Goal: Find contact information: Find contact information

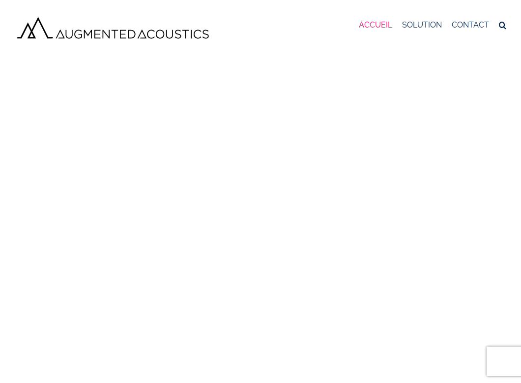
click at [121, 153] on img at bounding box center [260, 196] width 562 height 293
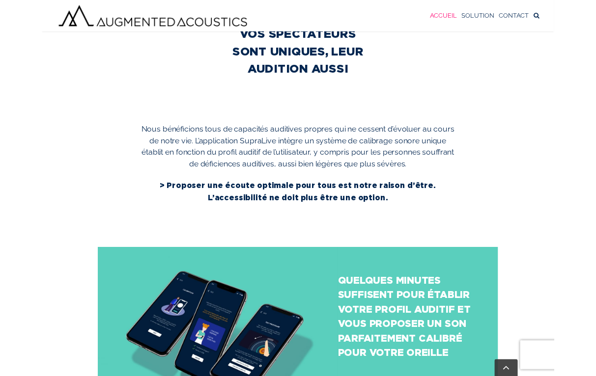
scroll to position [1286, 0]
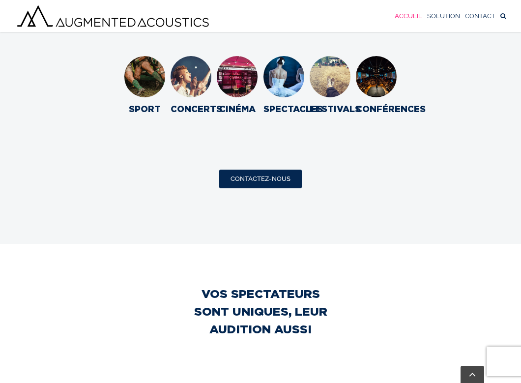
click at [263, 180] on span "CONTACTEZ-NOUS" at bounding box center [260, 179] width 60 height 8
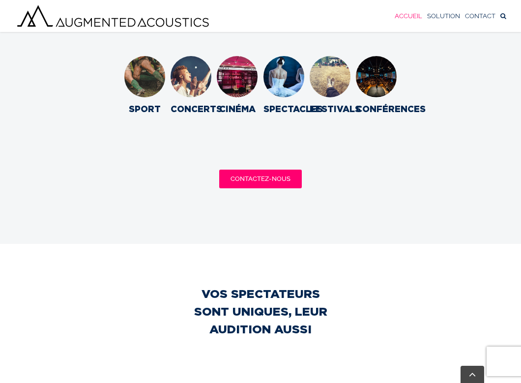
click at [156, 74] on img "supralive-sport" at bounding box center [144, 76] width 45 height 45
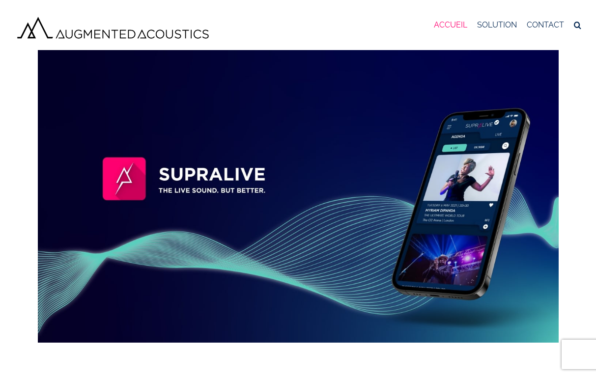
scroll to position [0, 0]
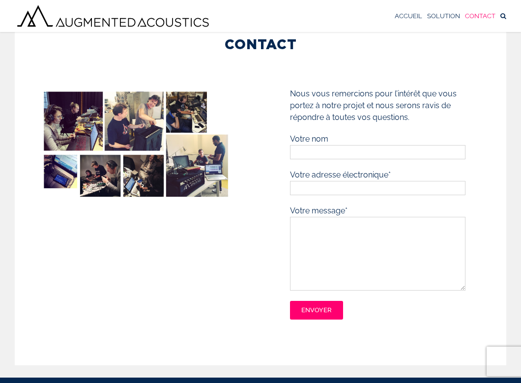
scroll to position [62, 0]
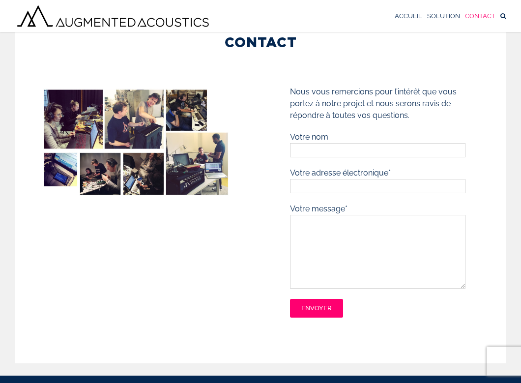
click at [485, 14] on span "CONTACT" at bounding box center [480, 16] width 30 height 6
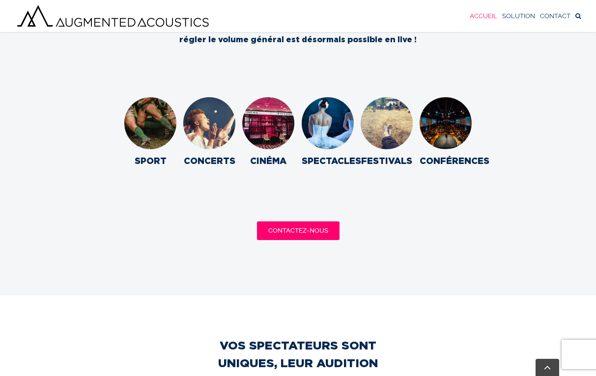
scroll to position [1248, 0]
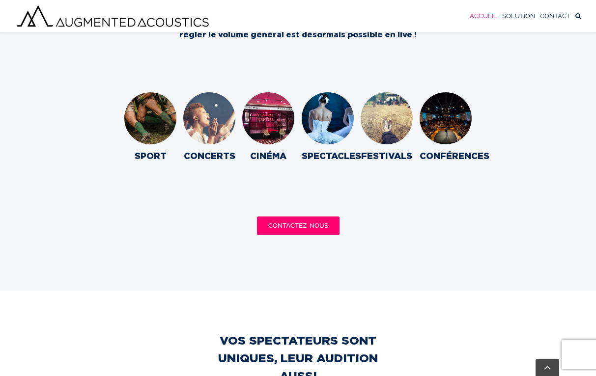
click at [208, 113] on img at bounding box center [209, 118] width 57 height 57
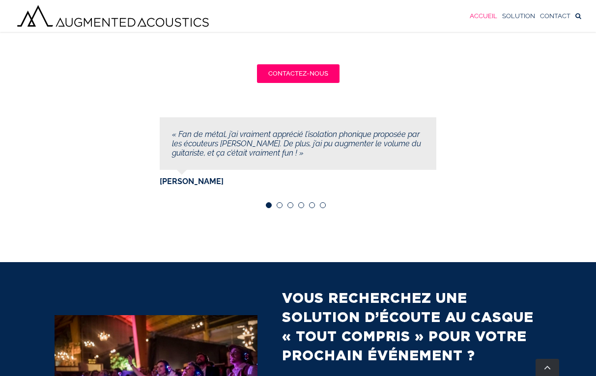
scroll to position [2560, 0]
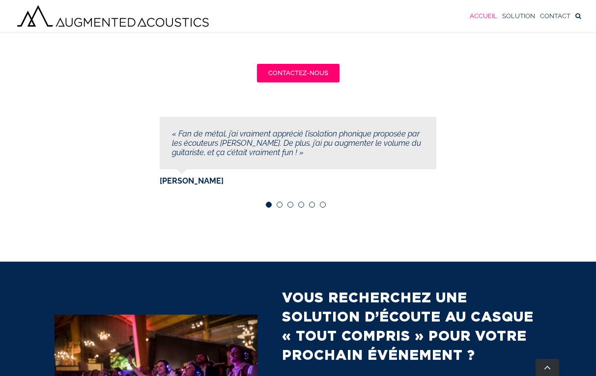
click at [281, 200] on div at bounding box center [298, 206] width 276 height 12
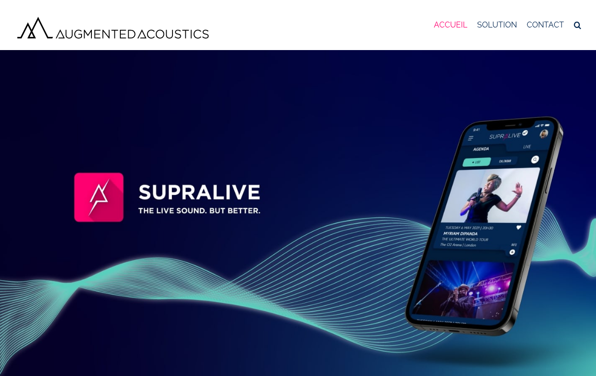
scroll to position [0, 0]
click at [457, 28] on span "ACCUEIL" at bounding box center [450, 25] width 33 height 8
click at [553, 29] on span "CONTACT" at bounding box center [545, 25] width 37 height 8
